Goal: Register for event/course

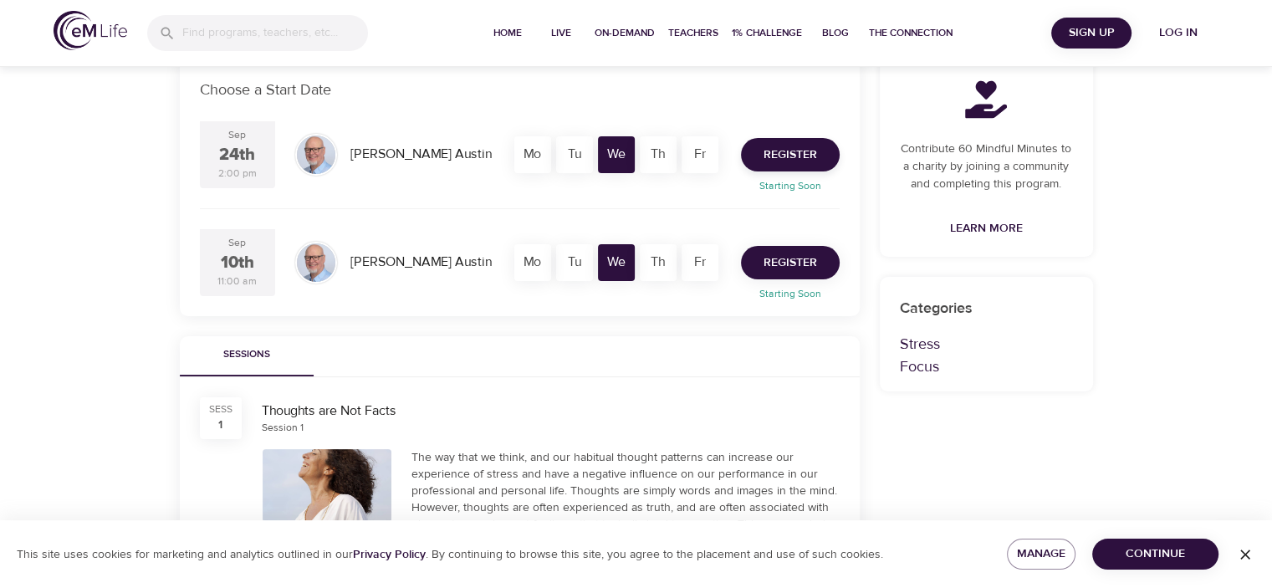
scroll to position [335, 0]
click at [786, 255] on span "Register" at bounding box center [791, 262] width 54 height 21
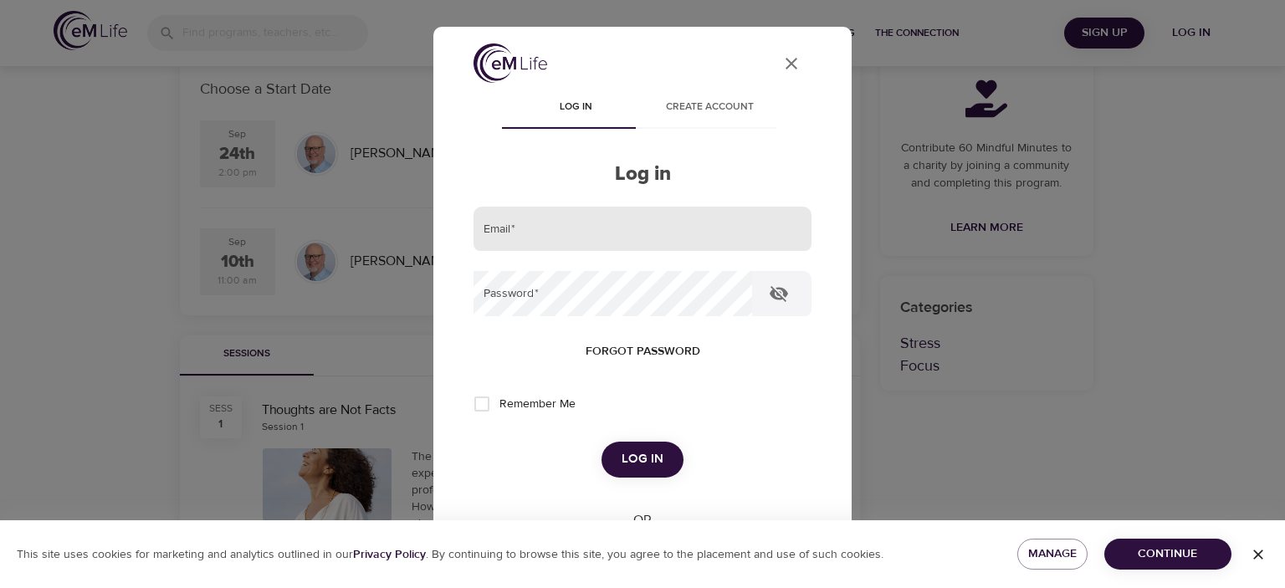
click at [517, 212] on input "email" at bounding box center [642, 229] width 338 height 45
type input "[EMAIL_ADDRESS][DOMAIN_NAME]"
click at [601, 442] on button "Log in" at bounding box center [642, 459] width 82 height 35
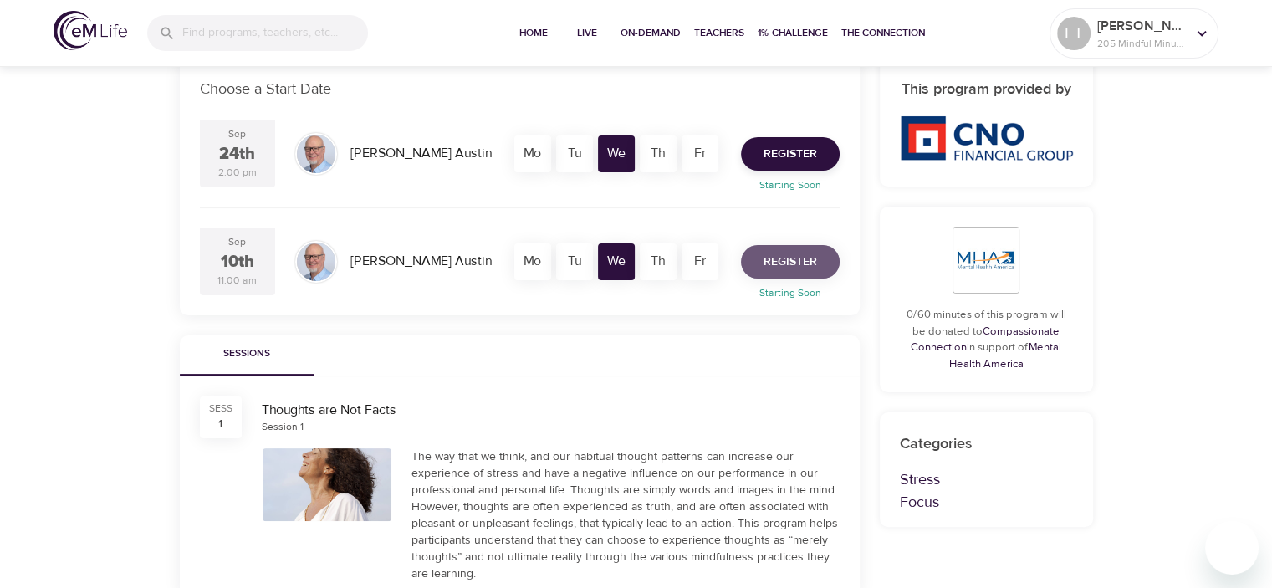
click at [771, 259] on span "Register" at bounding box center [791, 262] width 54 height 21
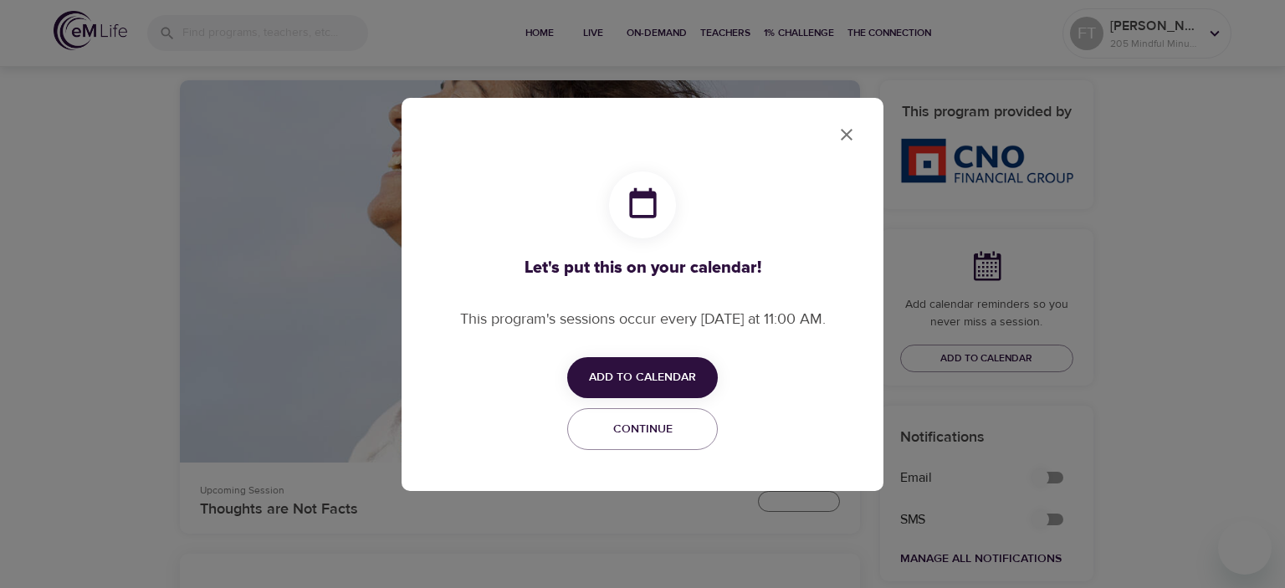
checkbox input "true"
click at [641, 378] on span "Add to Calendar" at bounding box center [642, 377] width 107 height 21
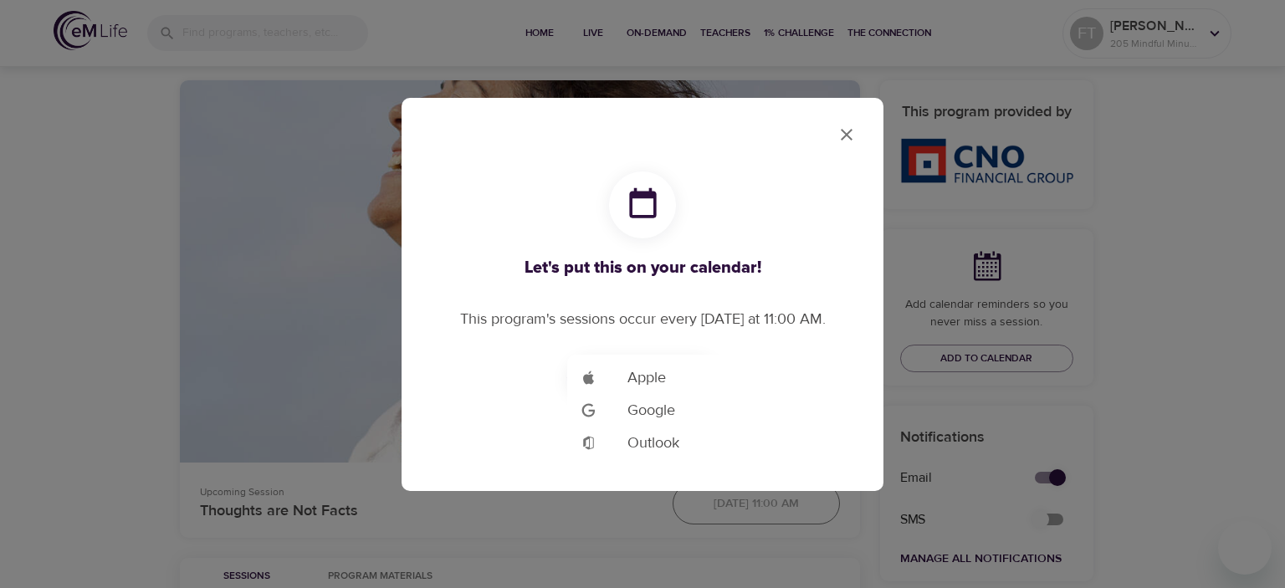
click at [657, 447] on span "Outlook" at bounding box center [653, 443] width 52 height 23
click at [846, 140] on div at bounding box center [642, 294] width 1285 height 588
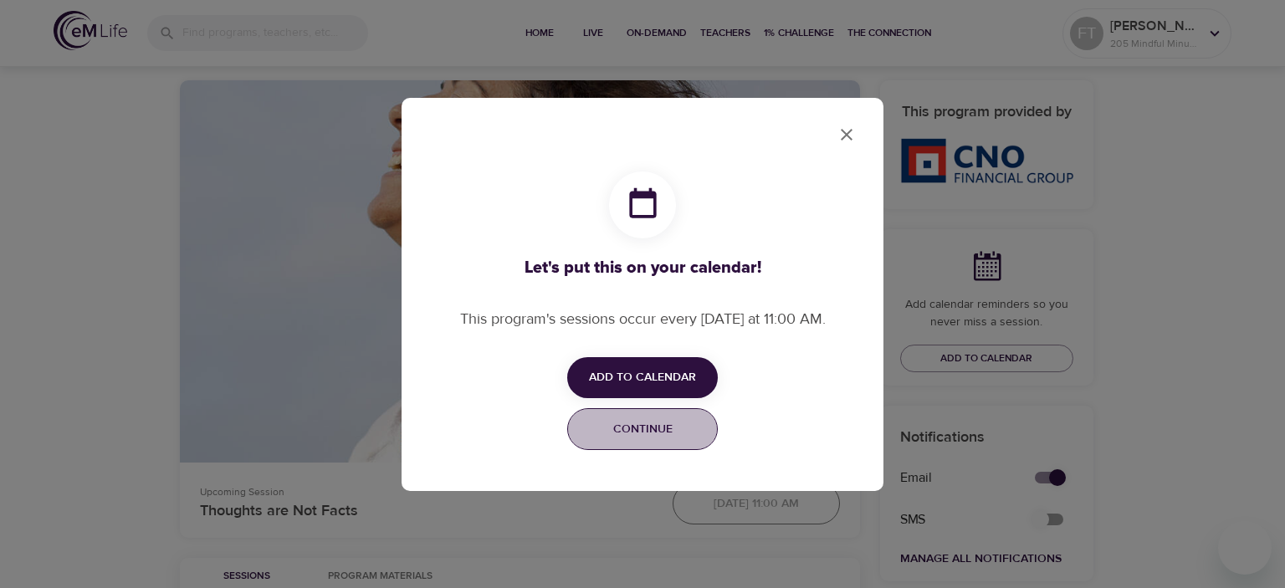
click at [656, 441] on button "Continue" at bounding box center [642, 429] width 151 height 43
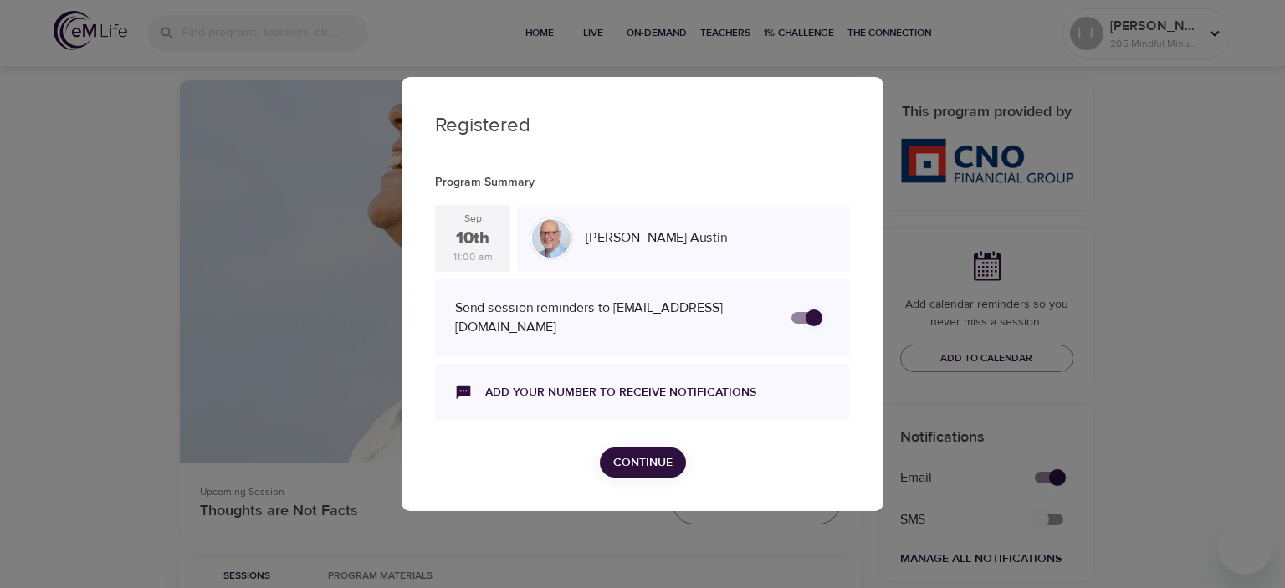
click at [656, 466] on span "Continue" at bounding box center [642, 462] width 59 height 21
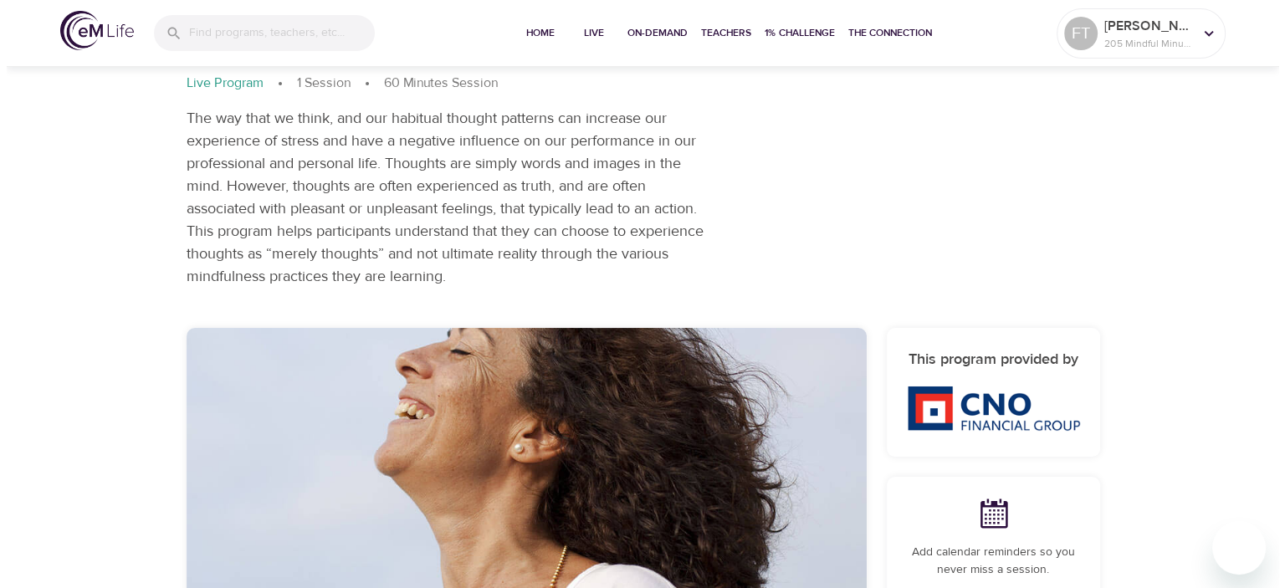
scroll to position [0, 0]
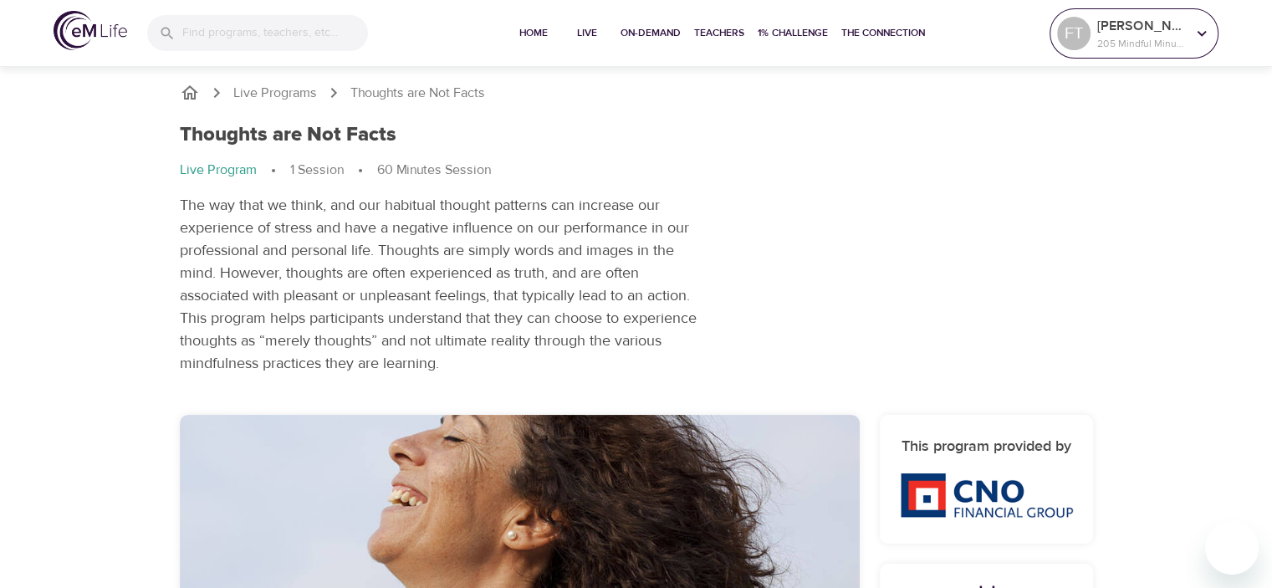
click at [1146, 45] on p "205 Mindful Minutes" at bounding box center [1141, 43] width 89 height 15
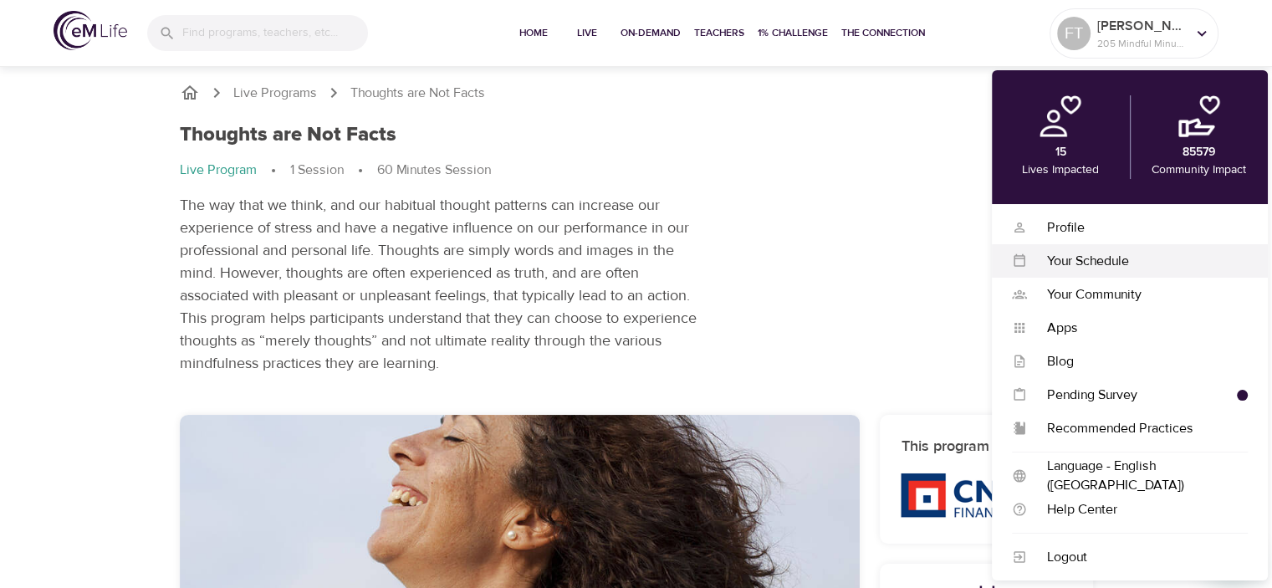
click at [1120, 263] on div "Your Schedule" at bounding box center [1137, 261] width 221 height 19
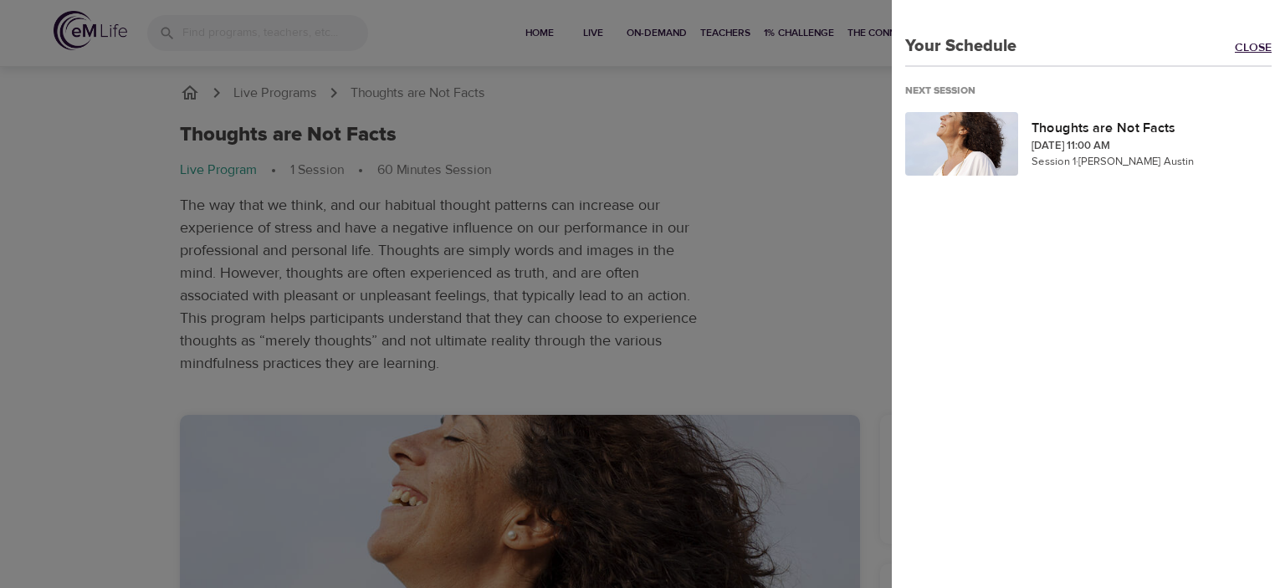
click at [1255, 53] on link "Close" at bounding box center [1259, 48] width 50 height 19
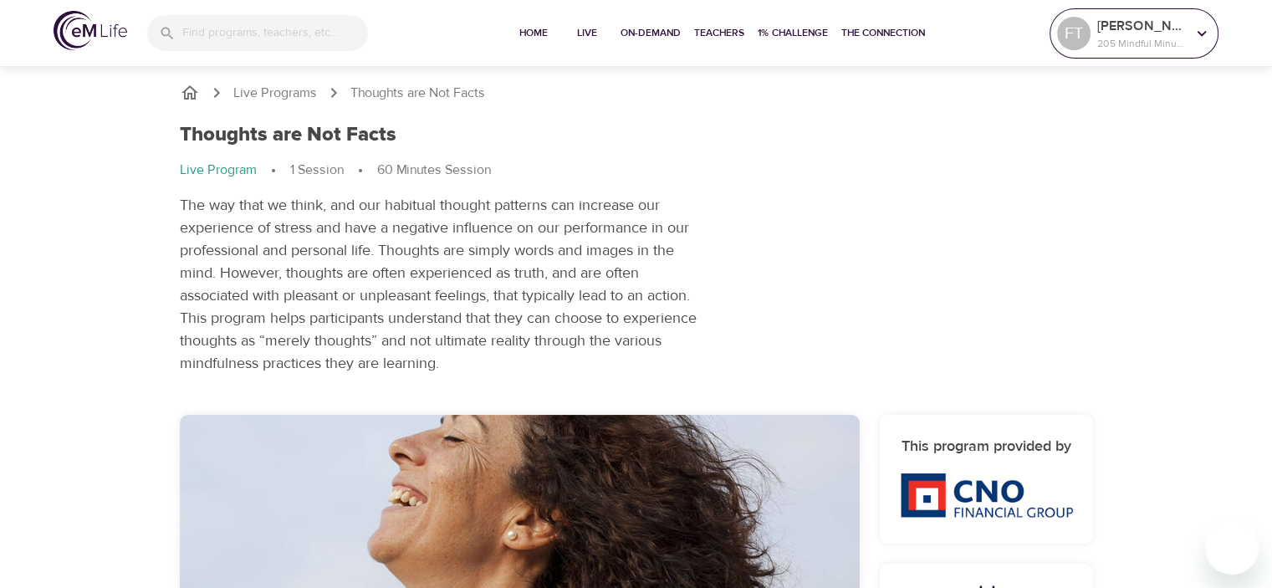
click at [1183, 47] on p "205 Mindful Minutes" at bounding box center [1141, 43] width 89 height 15
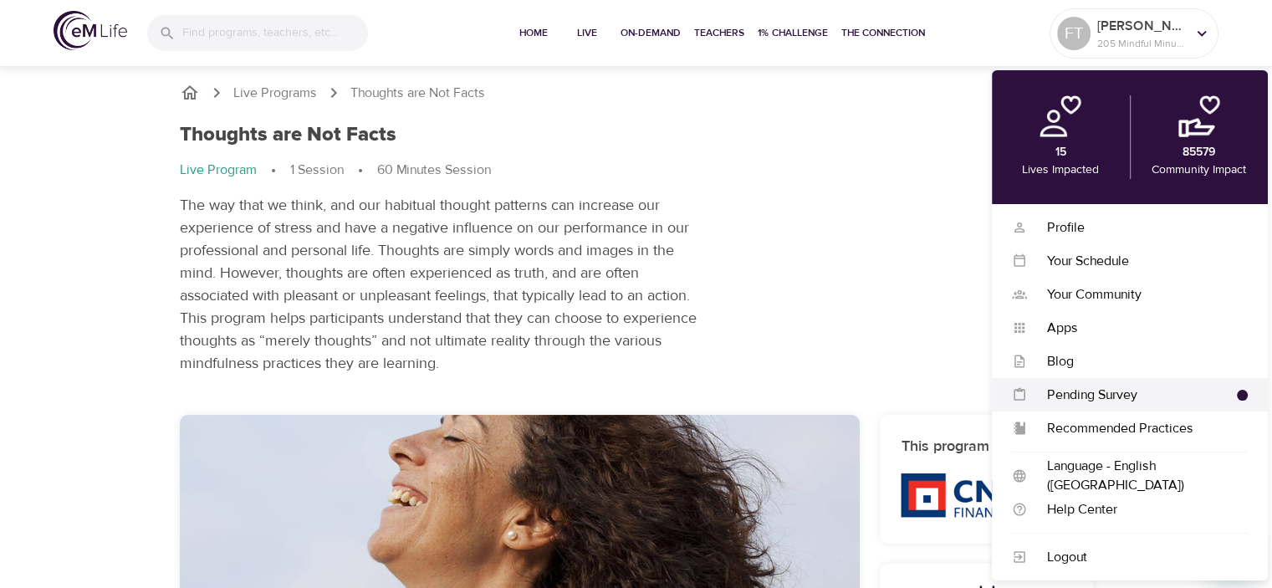
click at [1121, 387] on div "Pending Survey" at bounding box center [1132, 395] width 210 height 19
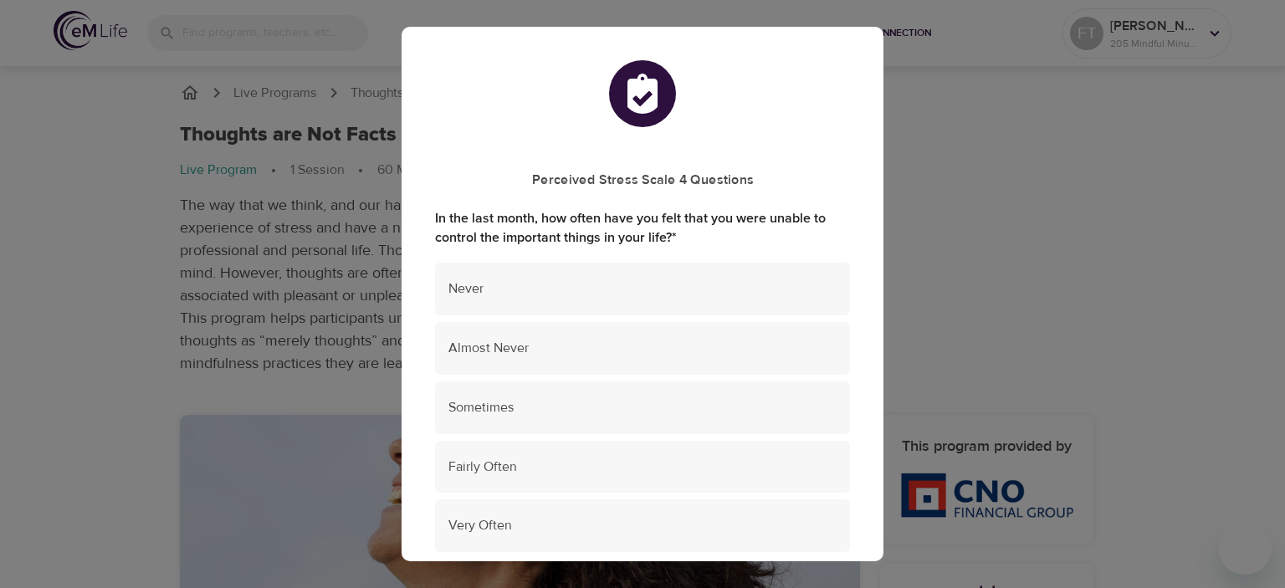
scroll to position [84, 0]
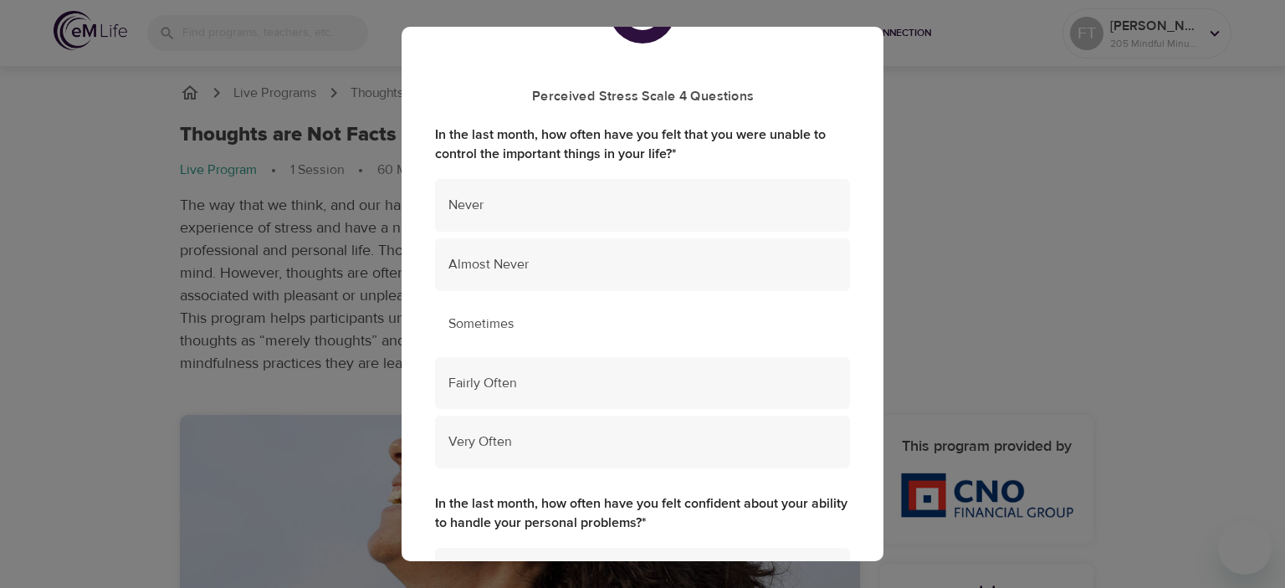
click at [585, 326] on span "Sometimes" at bounding box center [642, 323] width 388 height 19
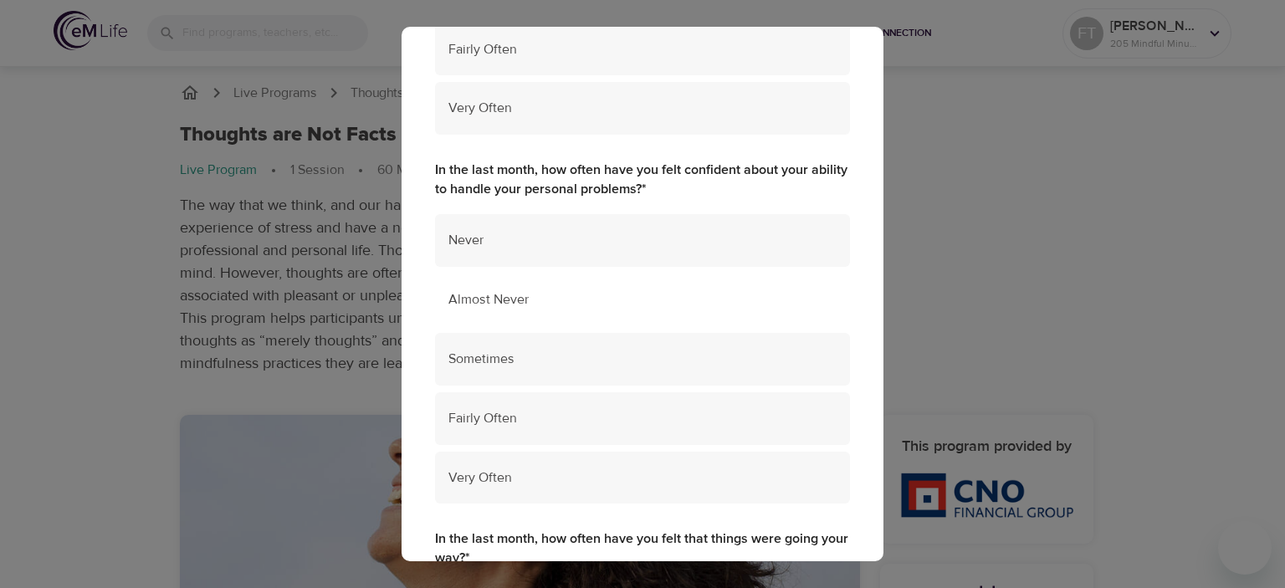
scroll to position [418, 0]
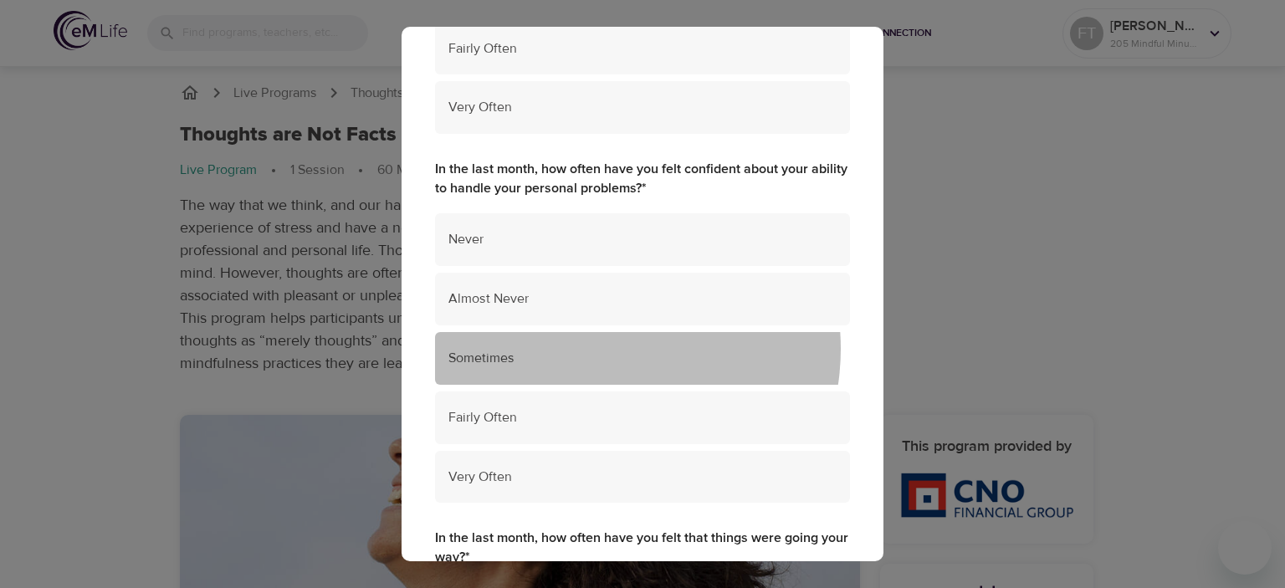
click at [596, 349] on span "Sometimes" at bounding box center [642, 358] width 388 height 19
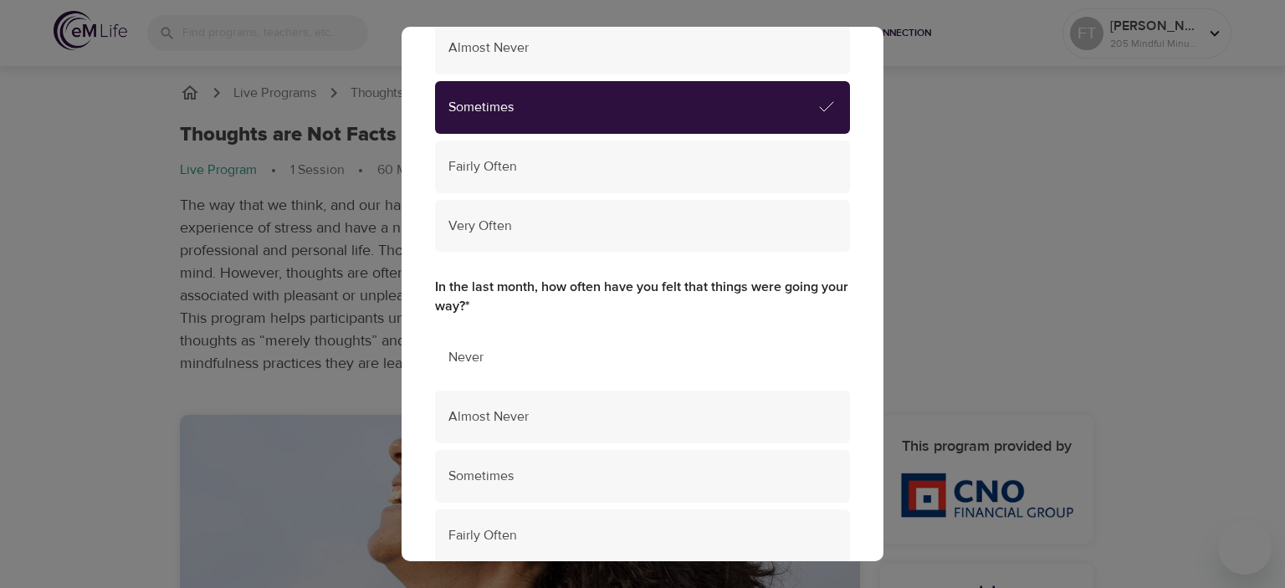
scroll to position [836, 0]
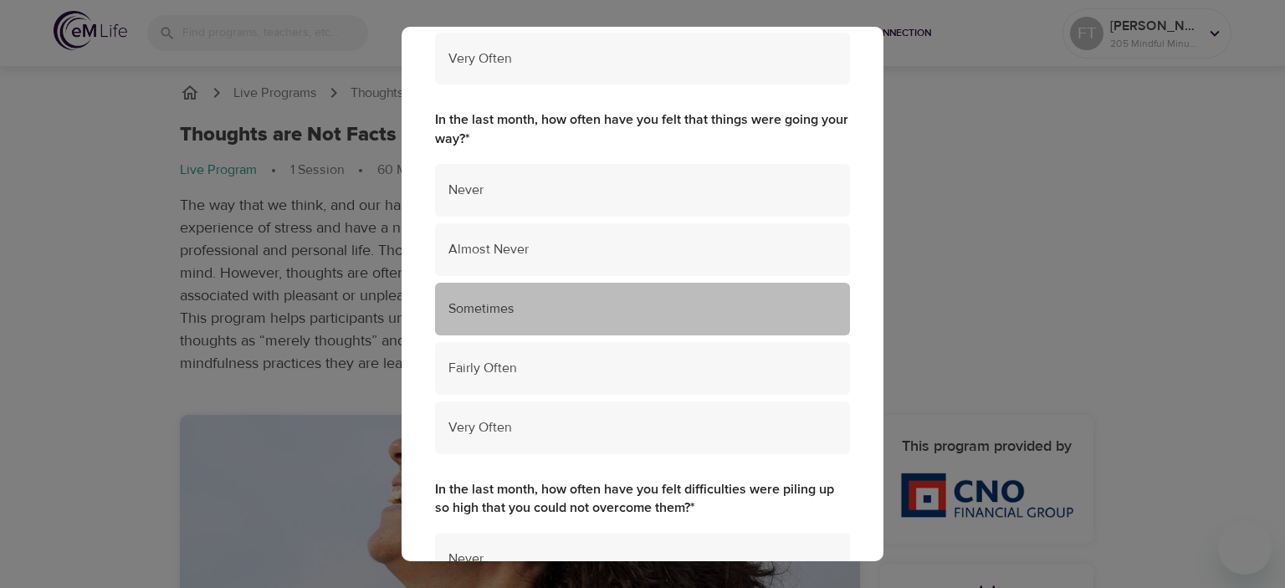
click at [660, 300] on span "Sometimes" at bounding box center [642, 308] width 388 height 19
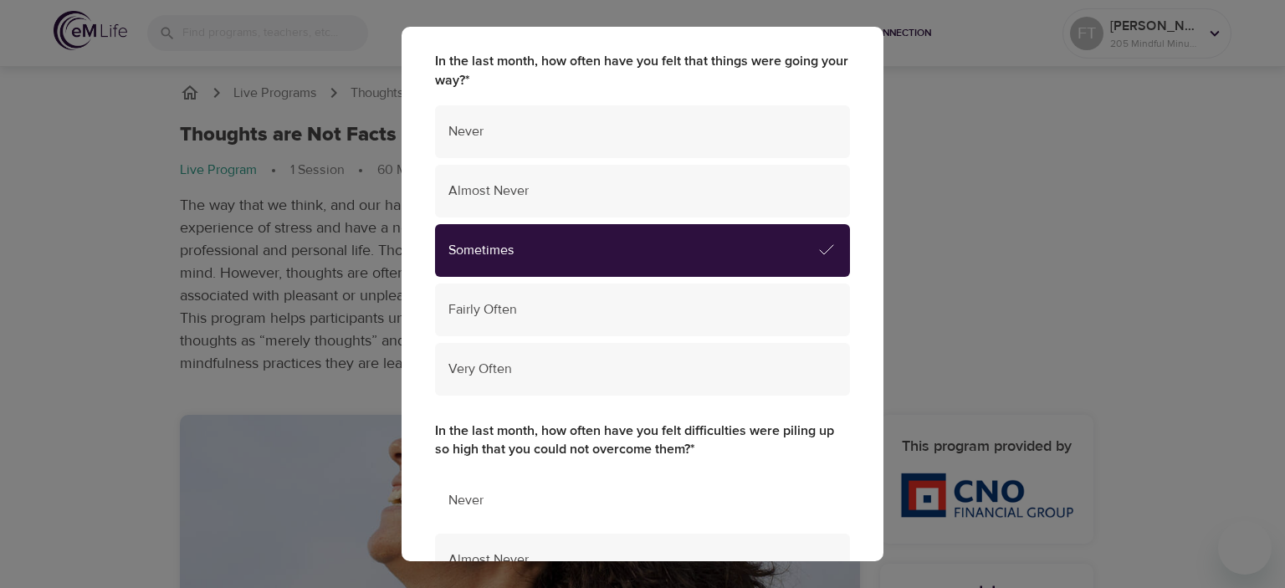
scroll to position [1171, 0]
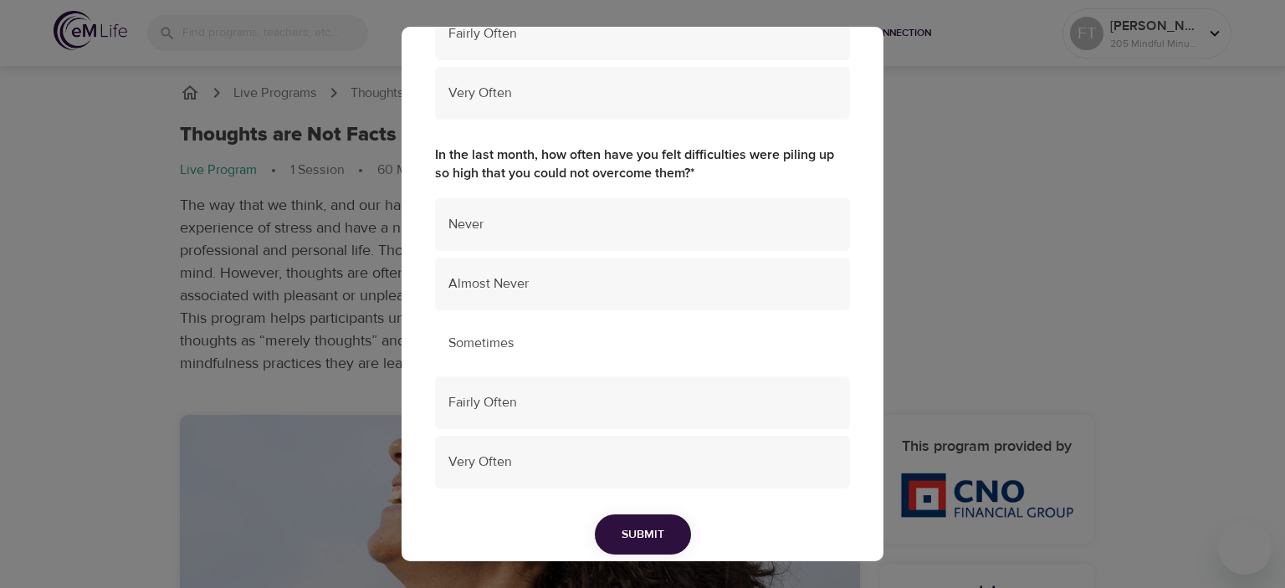
click at [656, 350] on span "Sometimes" at bounding box center [642, 343] width 388 height 19
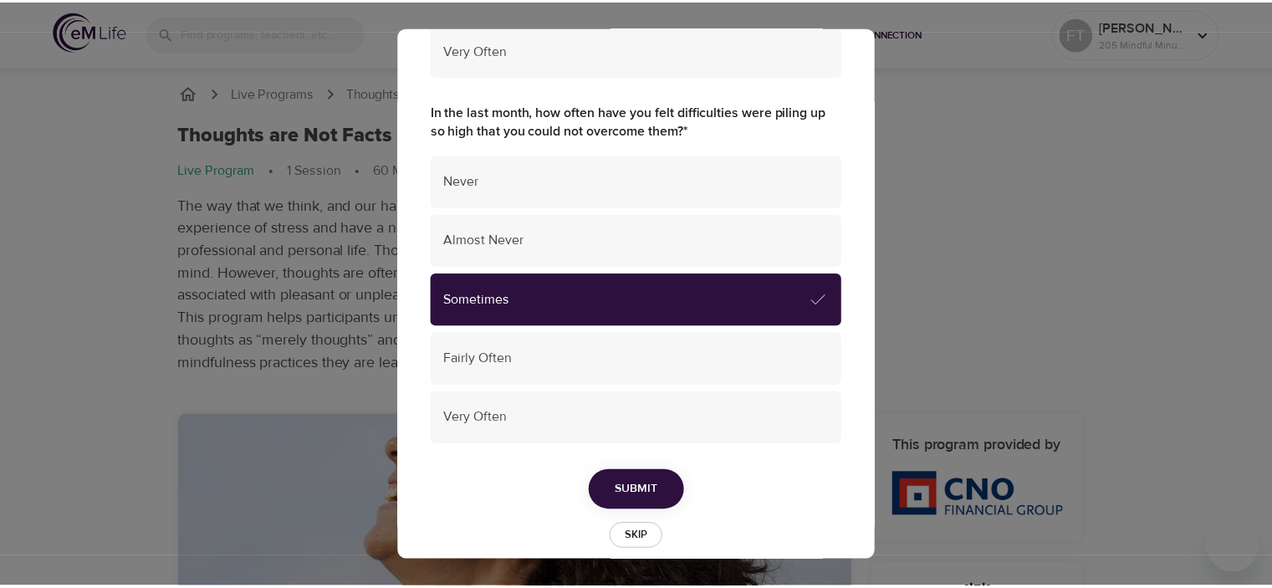
scroll to position [1236, 0]
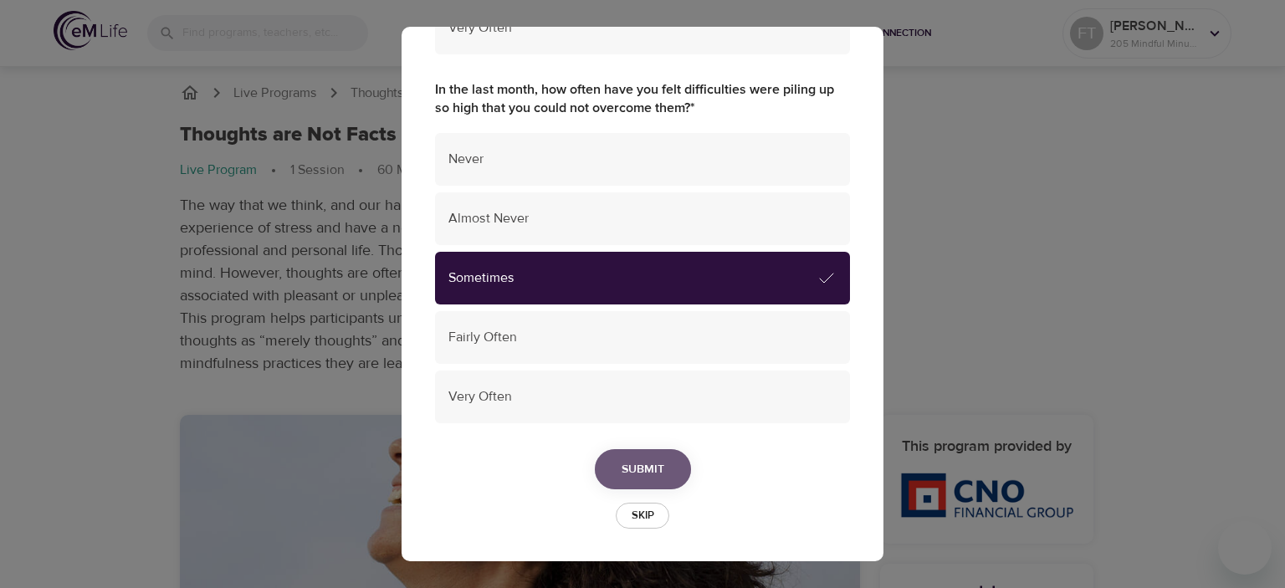
click at [653, 456] on button "Submit" at bounding box center [643, 469] width 96 height 41
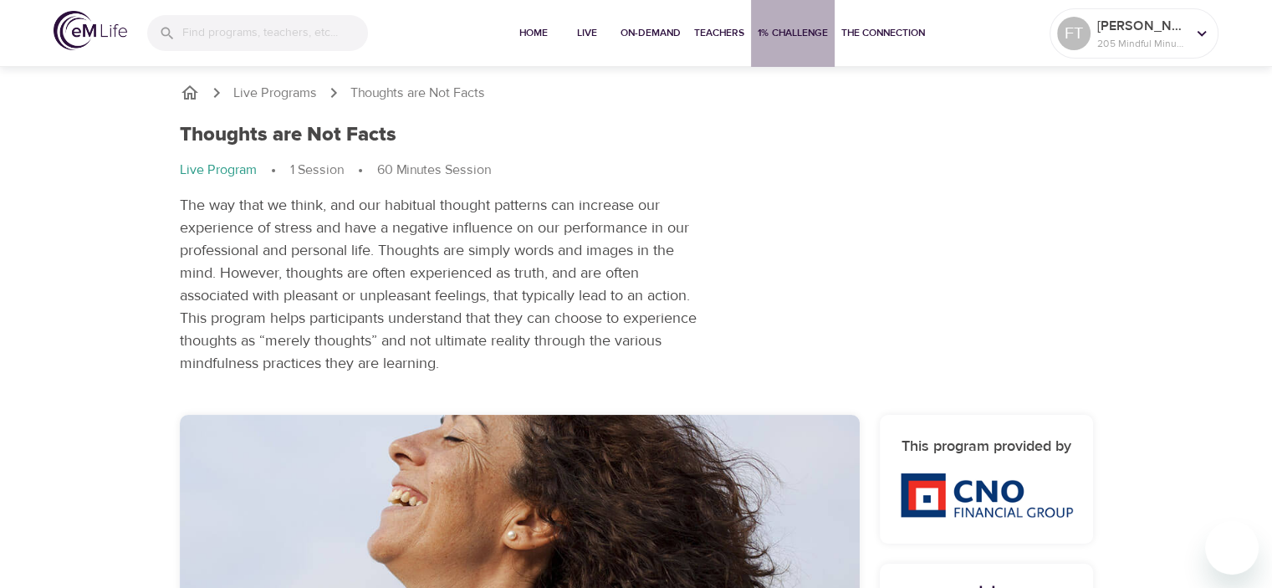
click at [774, 28] on span "1% Challenge" at bounding box center [793, 33] width 70 height 18
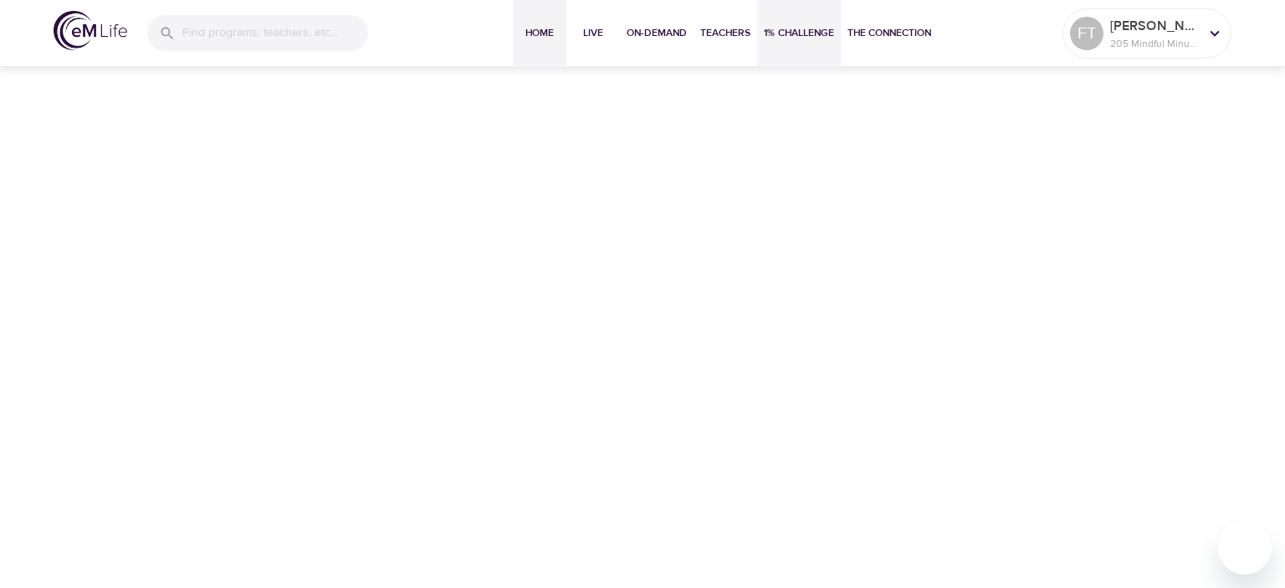
click at [528, 30] on span "Home" at bounding box center [539, 33] width 40 height 18
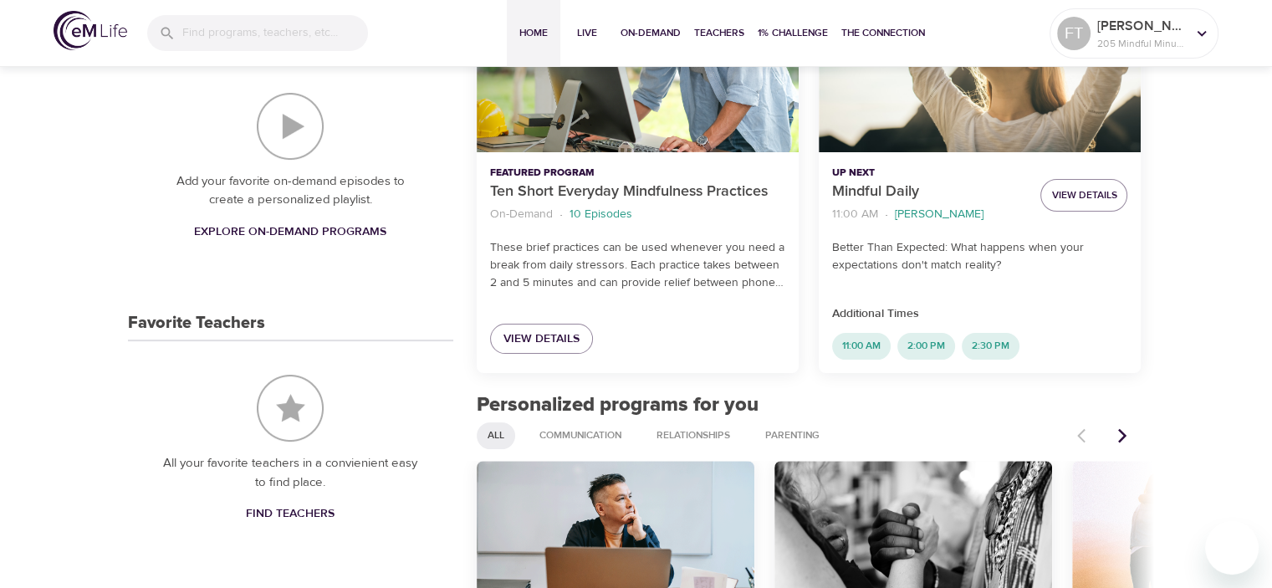
scroll to position [502, 0]
